Goal: Task Accomplishment & Management: Use online tool/utility

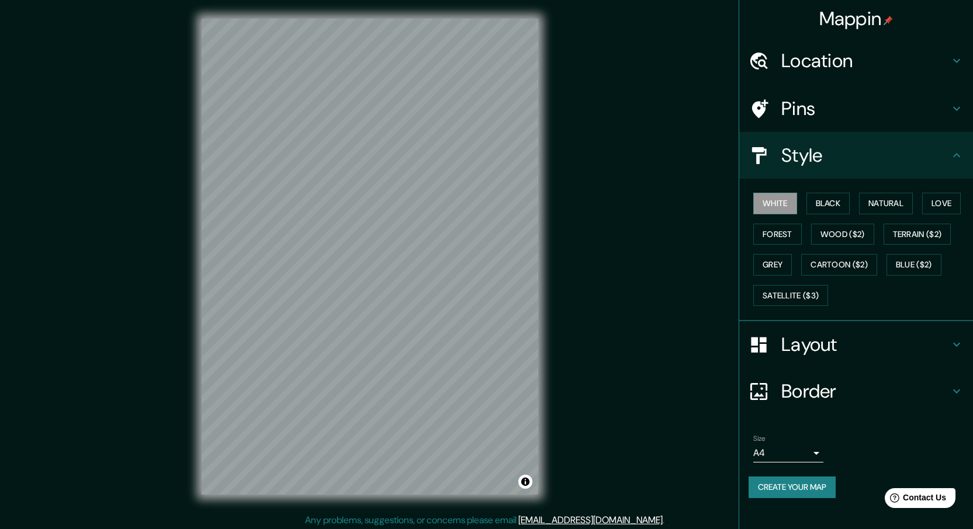
click at [598, 270] on div "Mappin Location Pins Style White Black Natural Love Forest Wood ($2) Terrain ($…" at bounding box center [486, 266] width 973 height 532
click at [842, 203] on button "Black" at bounding box center [828, 204] width 44 height 22
click at [809, 481] on button "Create your map" at bounding box center [791, 488] width 87 height 22
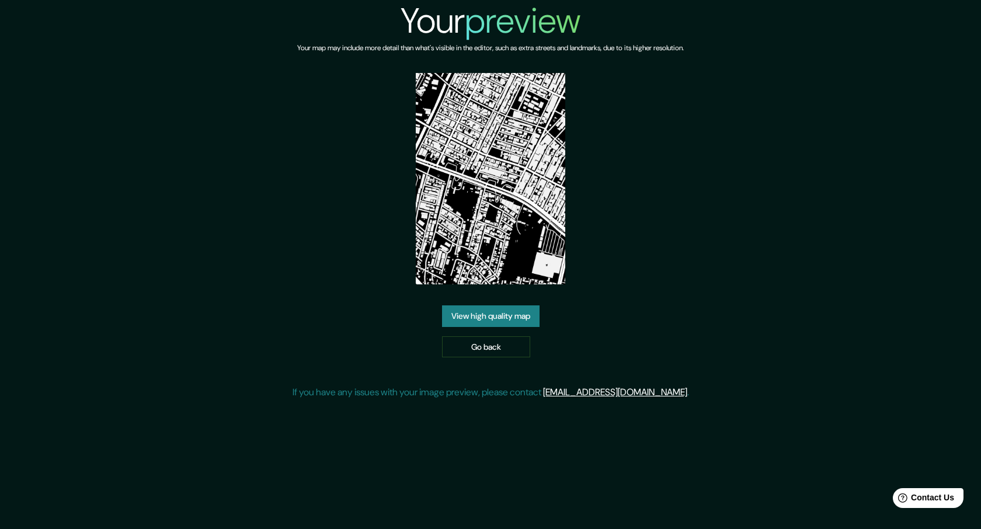
click at [228, 137] on div "Your preview Your map may include more detail than what's visible in the editor…" at bounding box center [490, 204] width 981 height 409
click at [452, 337] on link "Go back" at bounding box center [486, 348] width 88 height 22
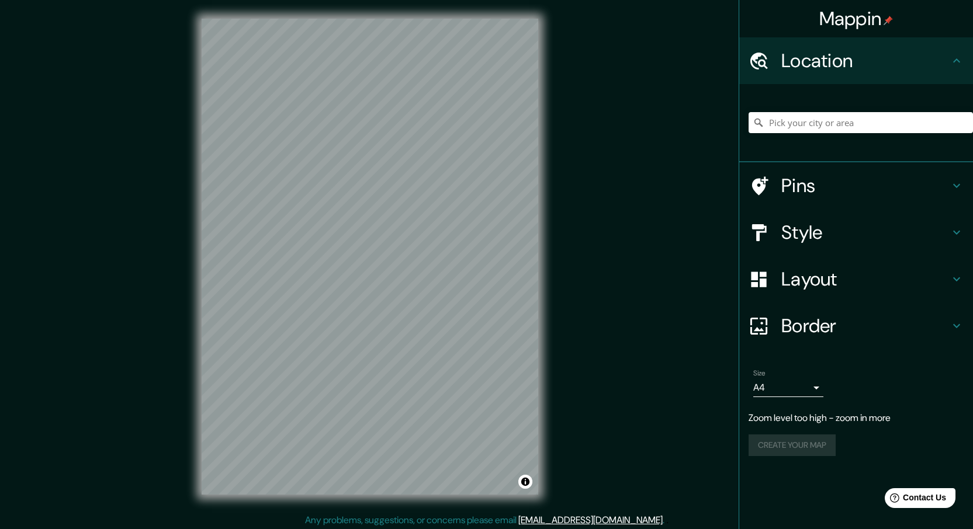
click at [544, 236] on div "© Mapbox © OpenStreetMap Improve this map" at bounding box center [370, 257] width 374 height 514
click at [758, 427] on button "Create your map" at bounding box center [791, 422] width 87 height 22
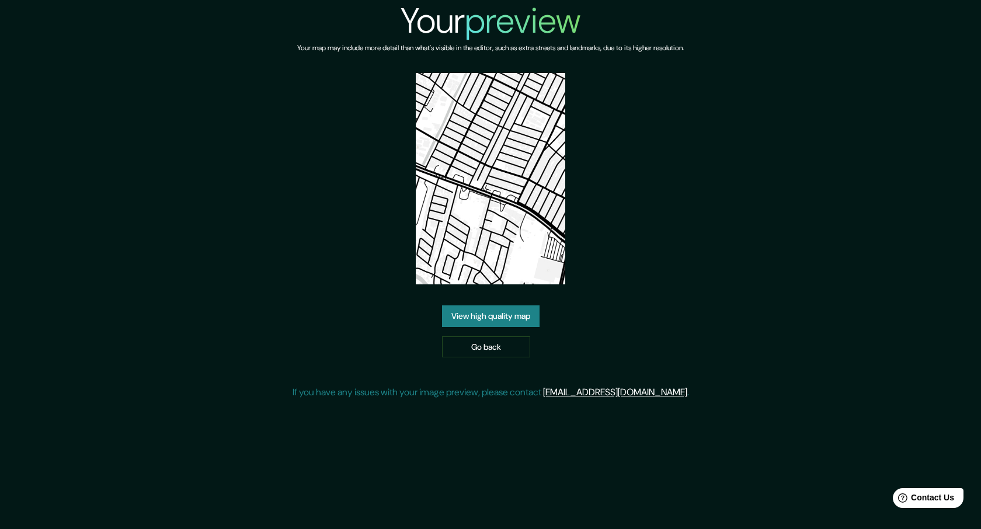
click at [475, 325] on link "View high quality map" at bounding box center [491, 317] width 98 height 22
